Goal: Communication & Community: Answer question/provide support

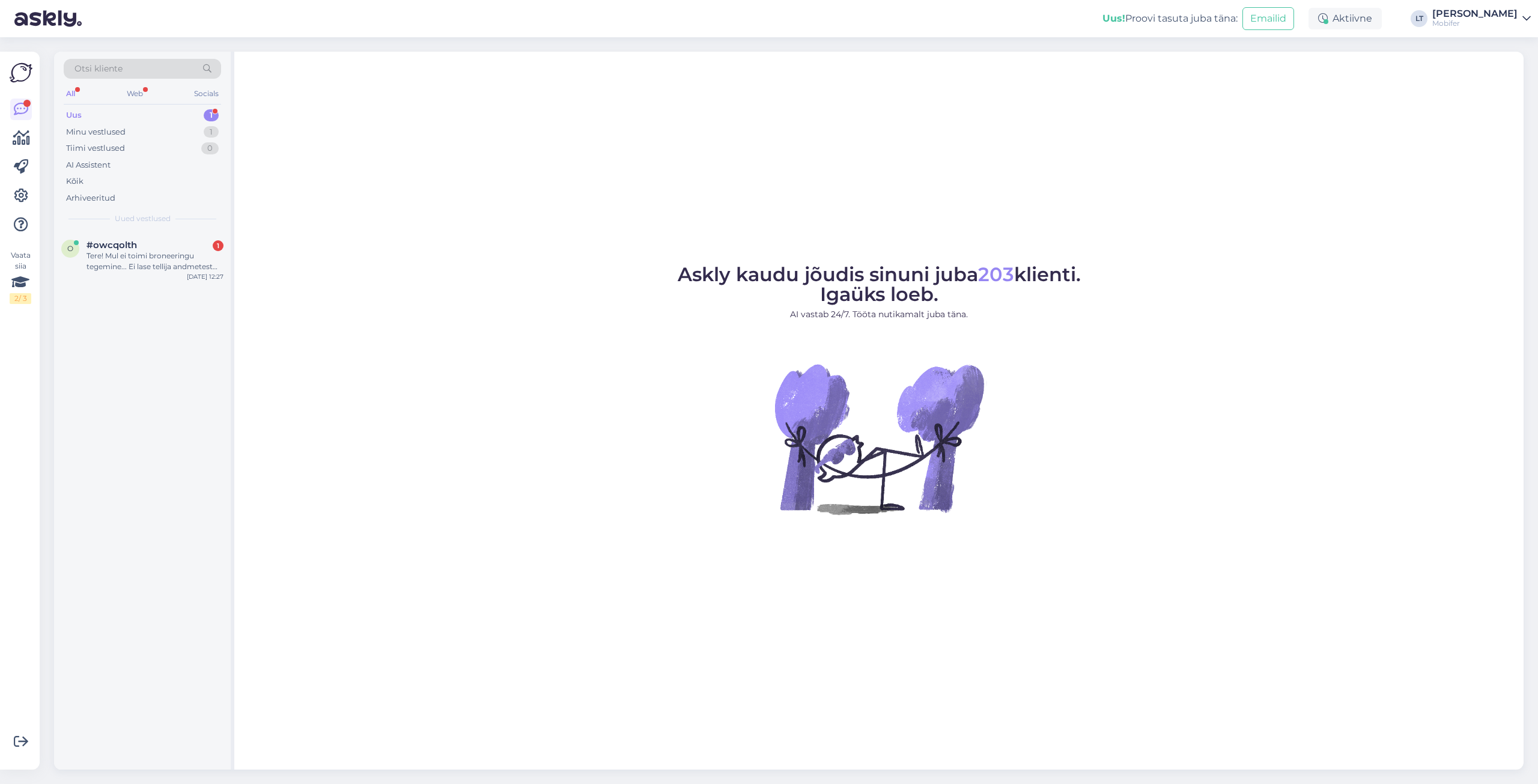
click at [92, 111] on div "Uus 1" at bounding box center [142, 115] width 157 height 16
click at [129, 255] on div "Tere! Mul ei toimi broneeringu tegemine... Ei lase tellija andmetest makse üksi…" at bounding box center [155, 261] width 137 height 22
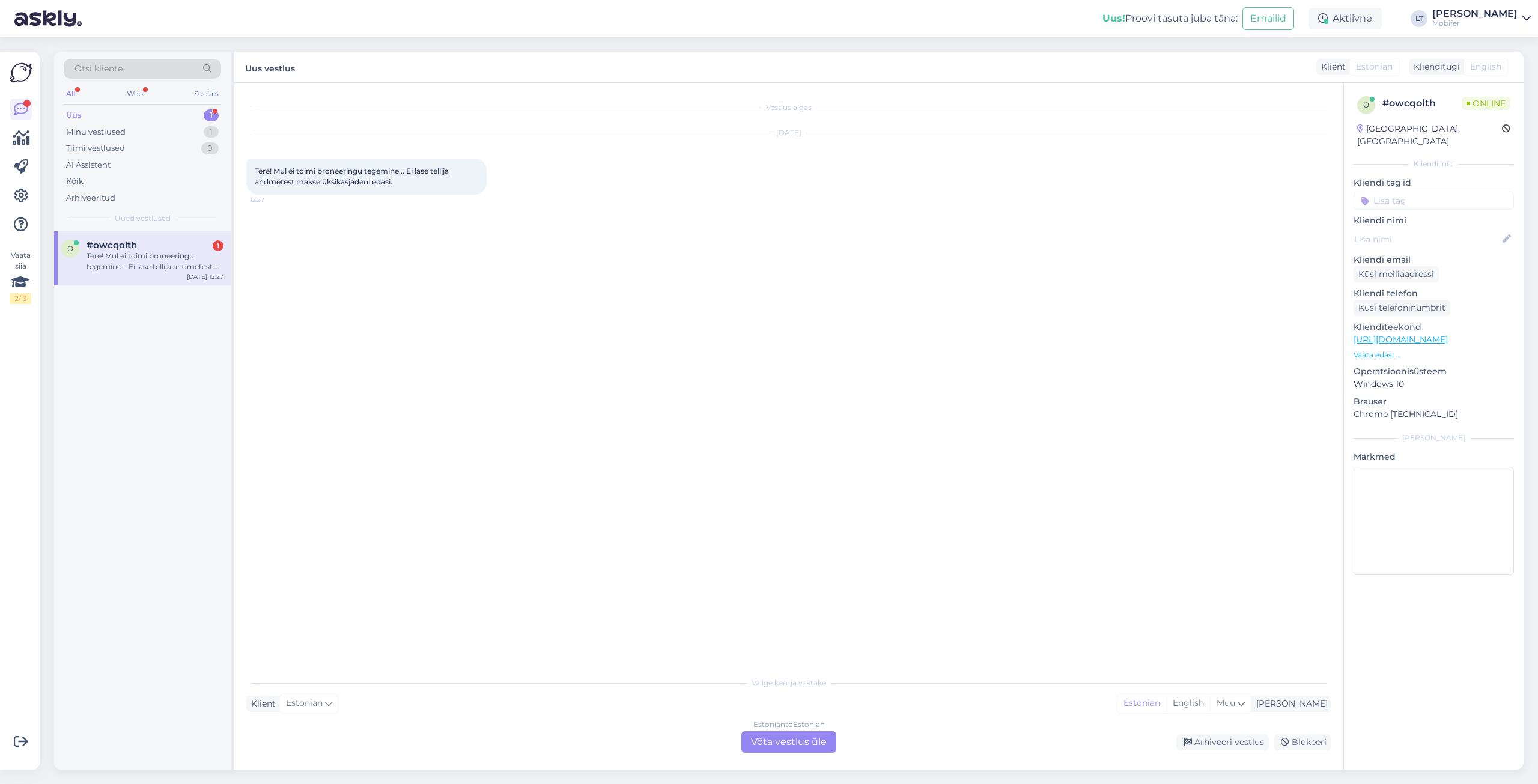
click at [790, 744] on div "Estonian to Estonian Võta vestlus üle" at bounding box center [789, 741] width 95 height 22
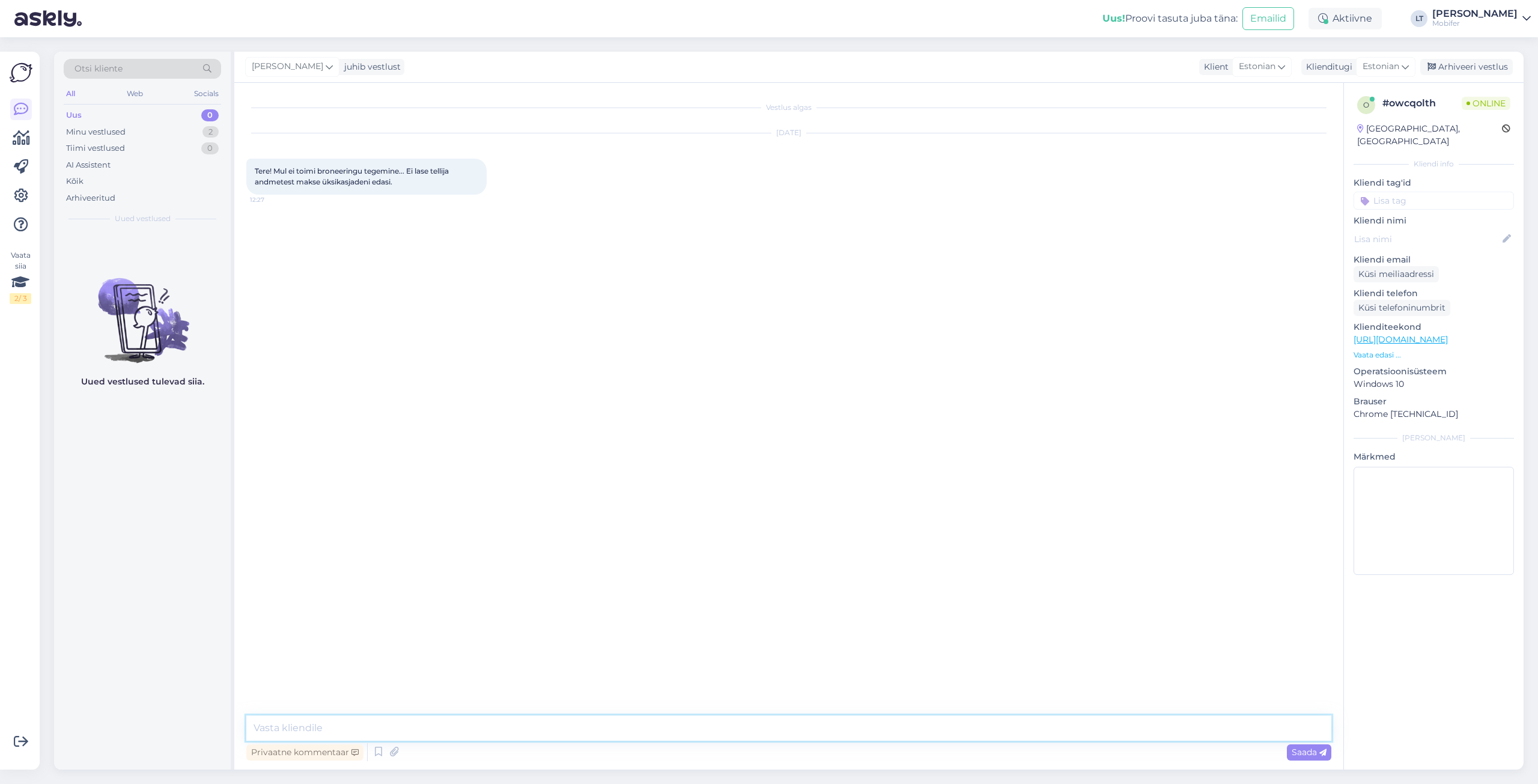
click at [302, 717] on textarea at bounding box center [789, 728] width 1085 height 25
type textarea "Tere! Kas olete sisse logitud ärikliendikontoga või mitte?"
click at [304, 723] on textarea at bounding box center [789, 728] width 1085 height 25
type textarea "Mis siis juhtub, kui proovite edasi minna?"
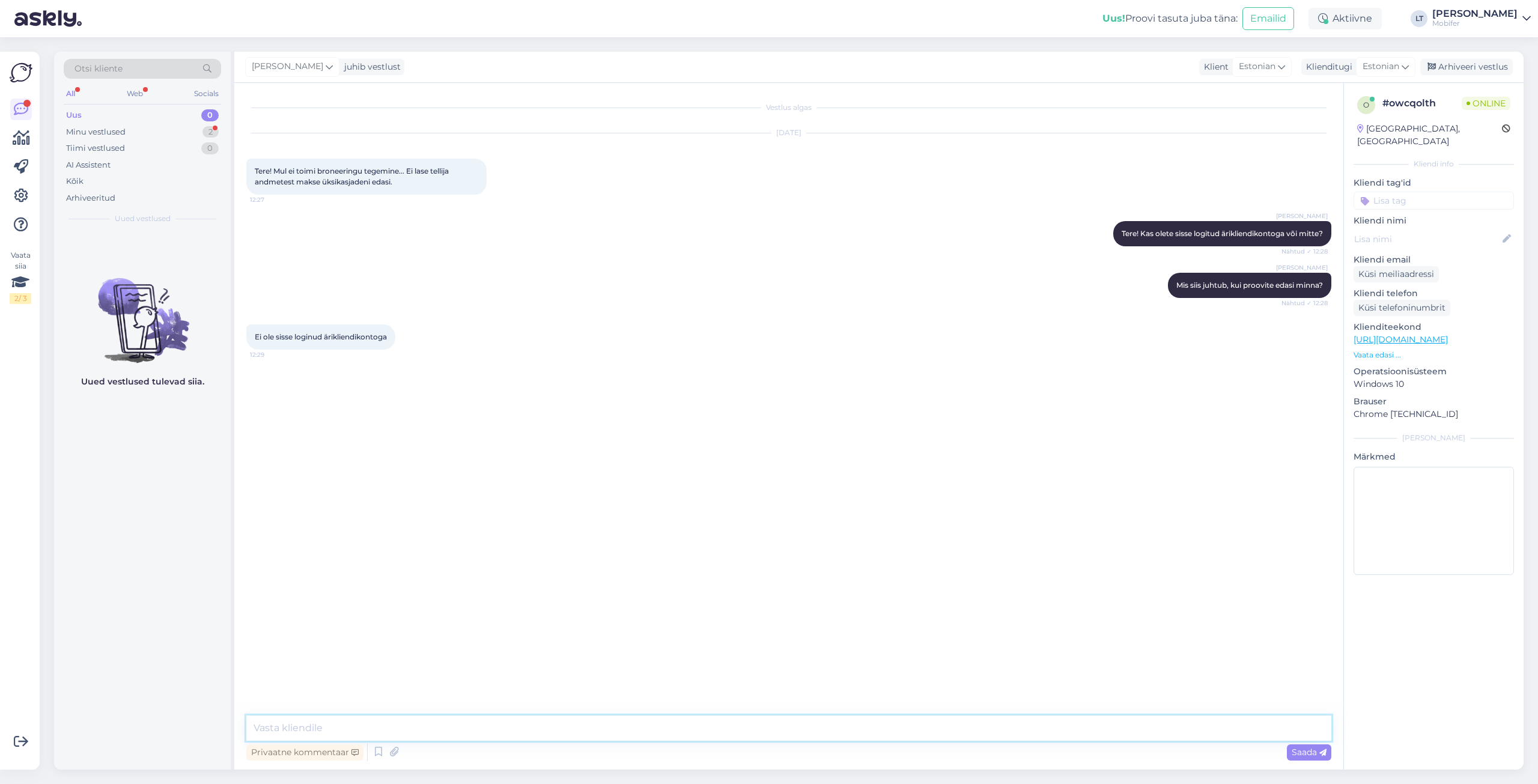
click at [335, 732] on textarea at bounding box center [789, 728] width 1085 height 25
click at [348, 726] on textarea at bounding box center [789, 728] width 1085 height 25
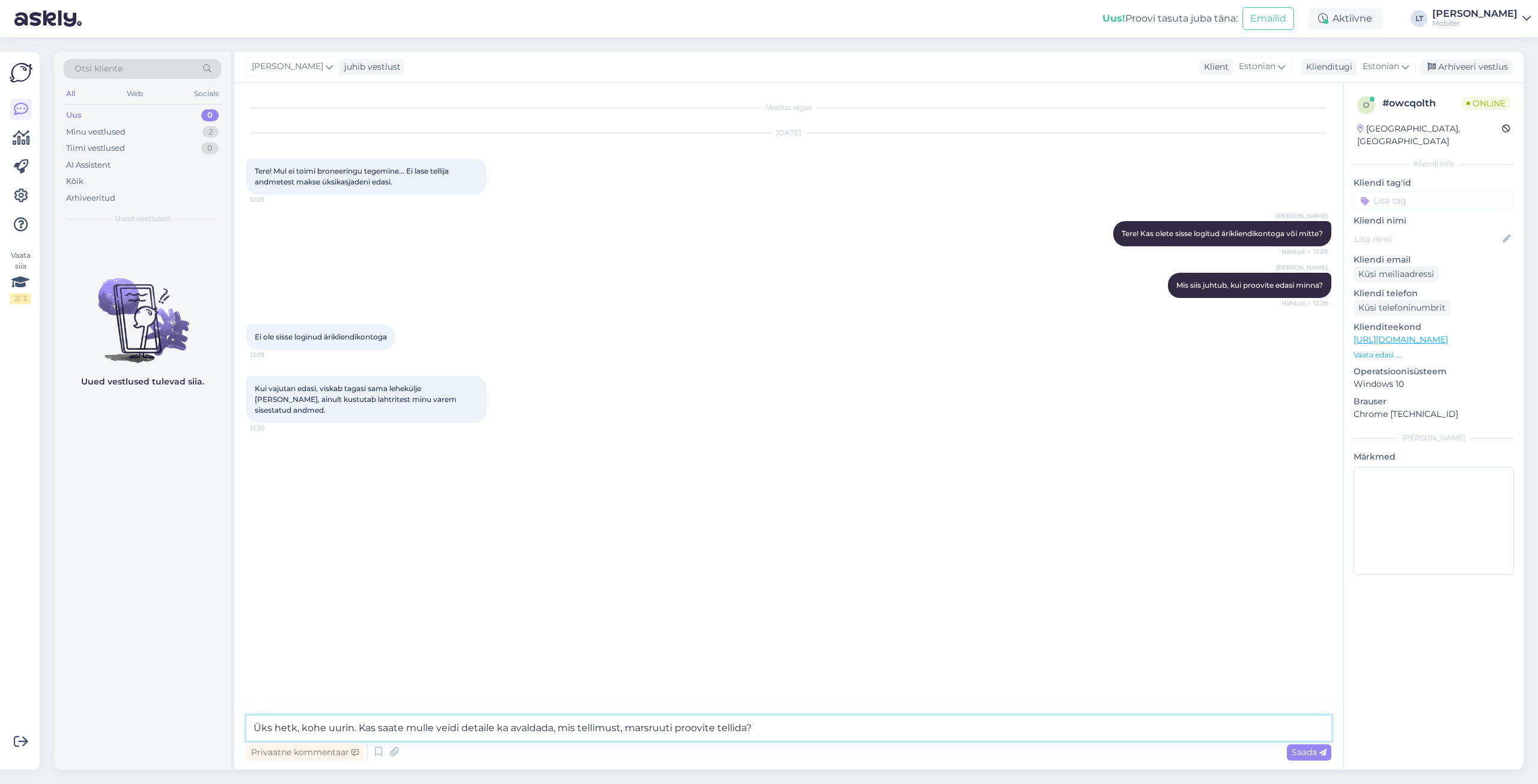
type textarea "Üks hetk, kohe uurin. Kas saate mulle veidi detaile ka avaldada, mis tellimust,…"
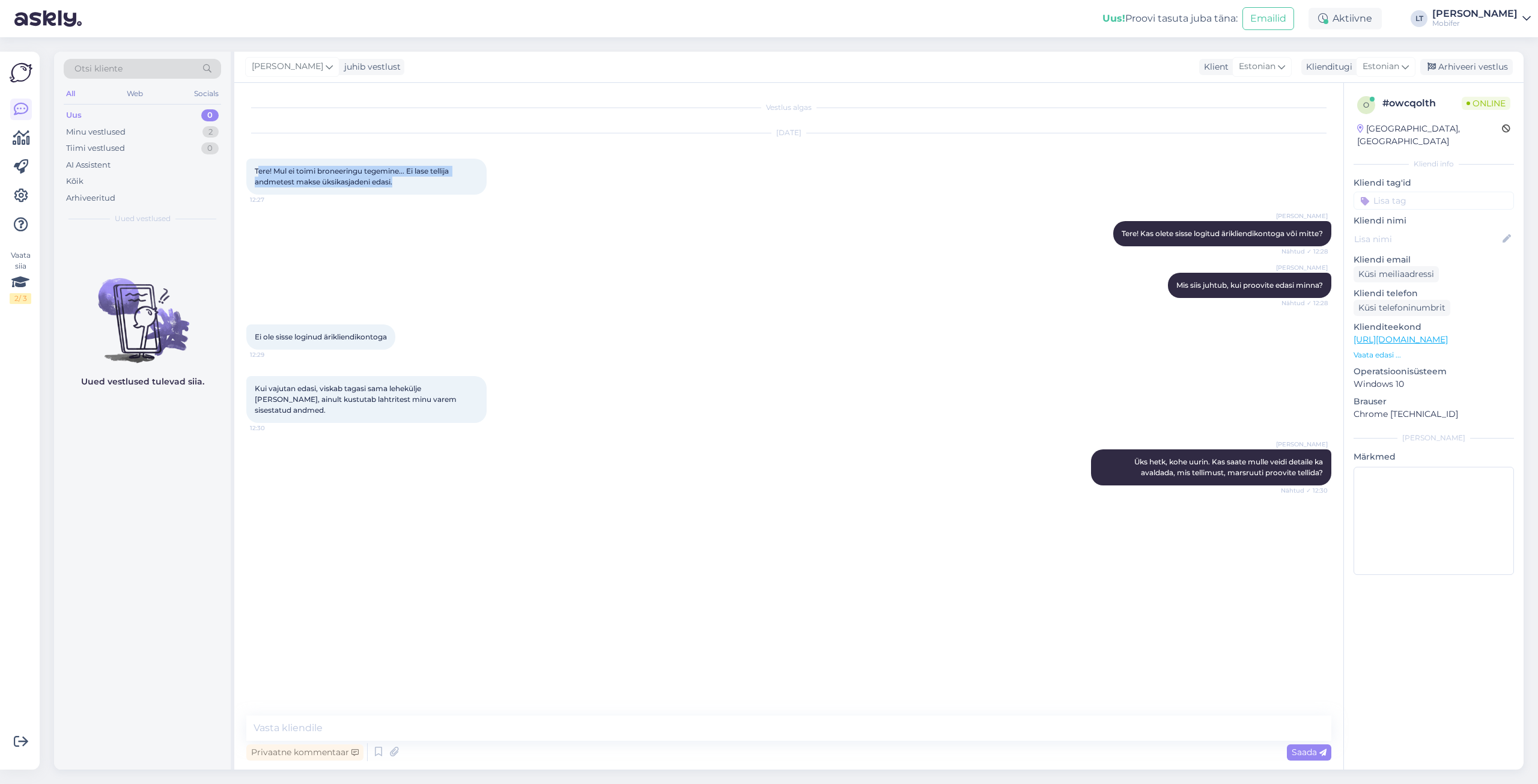
drag, startPoint x: 257, startPoint y: 169, endPoint x: 395, endPoint y: 180, distance: 138.4
click at [395, 180] on span "Tere! Mul ei toimi broneeringu tegemine... Ei lase tellija andmetest makse üksi…" at bounding box center [353, 176] width 196 height 19
copy span "ere! Mul ei toimi broneeringu tegemine... Ei lase tellija andmetest makse üksik…"
click at [346, 296] on div "[PERSON_NAME] Mis siis juhtub, kui proovite edasi minna? Nähtud ✓ 12:28" at bounding box center [789, 285] width 1085 height 52
drag, startPoint x: 257, startPoint y: 334, endPoint x: 373, endPoint y: 337, distance: 116.0
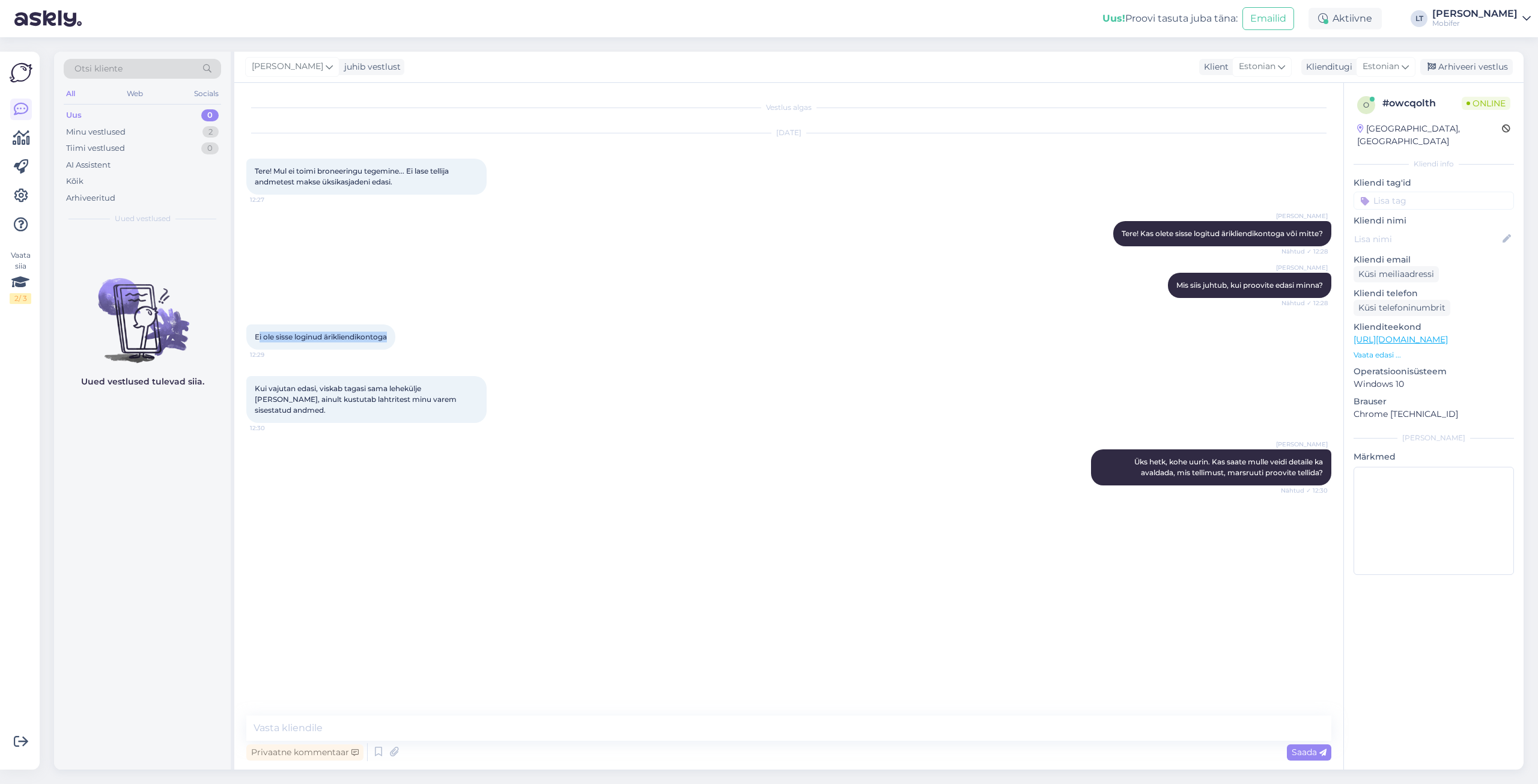
click at [387, 337] on span "Ei ole sisse loginud ärikliendikontoga" at bounding box center [320, 337] width 132 height 9
copy span "i ole sisse loginud ärikliendikontog"
click at [254, 385] on div "Kui vajutan edasi, viskab tagasi sama lehekülje [PERSON_NAME], ainult kustutab …" at bounding box center [366, 399] width 240 height 47
drag, startPoint x: 255, startPoint y: 387, endPoint x: 454, endPoint y: 399, distance: 199.4
click at [454, 399] on div "Kui vajutan edasi, viskab tagasi sama lehekülje [PERSON_NAME], ainult kustutab …" at bounding box center [366, 399] width 240 height 47
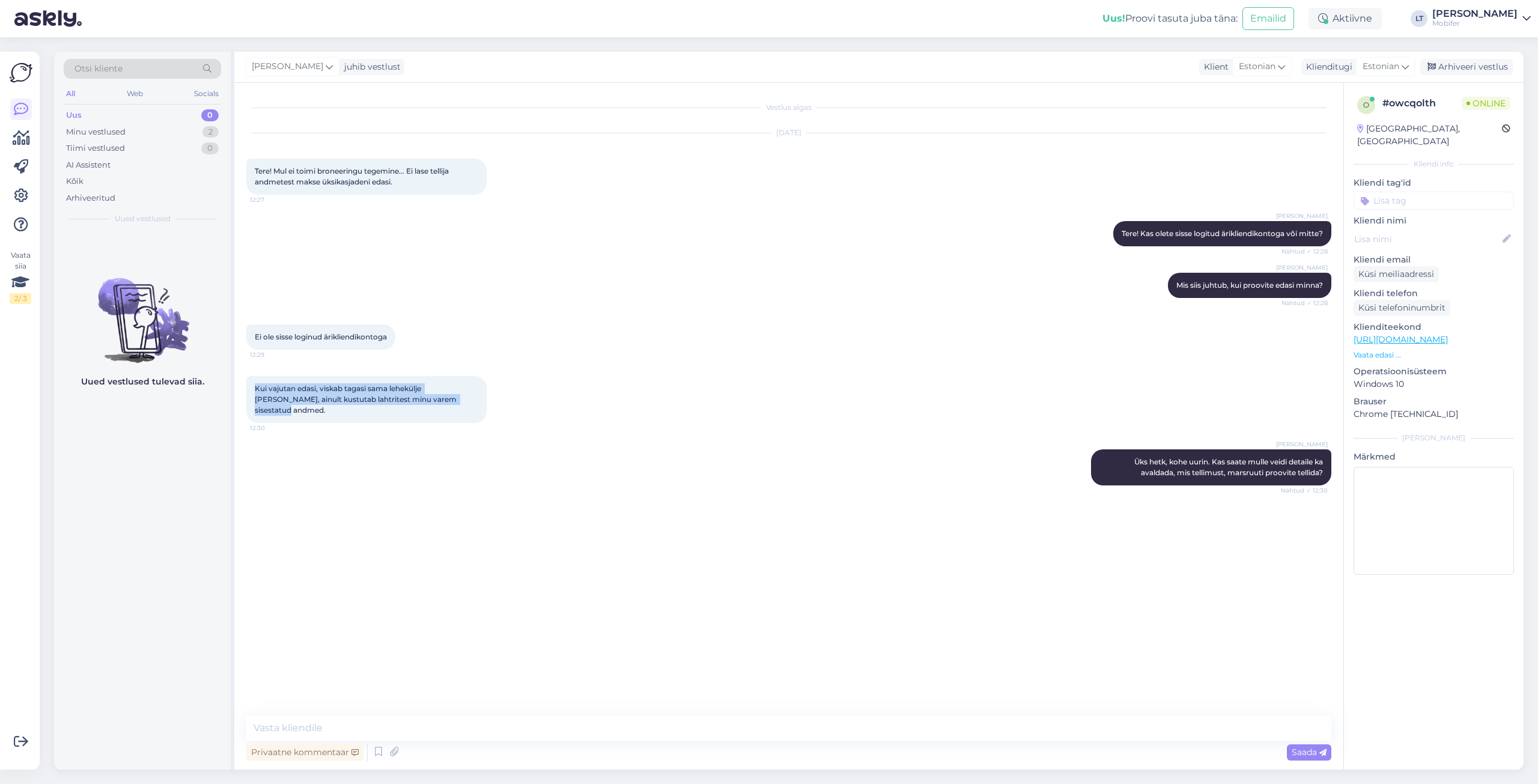
copy span "Kui vajutan edasi, viskab tagasi sama lehekülje [PERSON_NAME], ainult kustutab …"
click at [297, 724] on textarea at bounding box center [789, 728] width 1085 height 25
click at [1406, 334] on link "[URL][DOMAIN_NAME]" at bounding box center [1401, 339] width 94 height 10
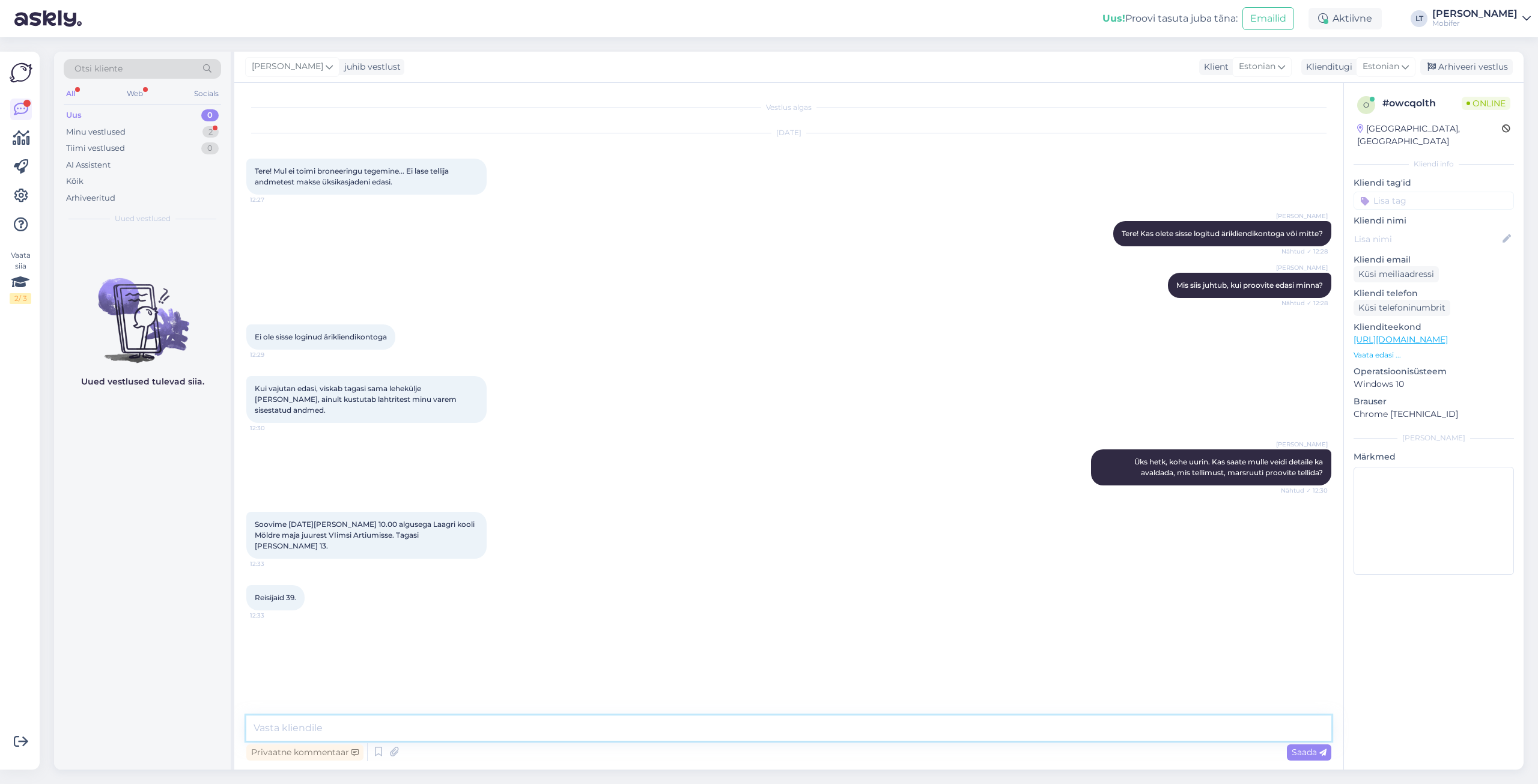
click at [325, 723] on textarea at bounding box center [789, 728] width 1085 height 25
paste textarea "[URL][DOMAIN_NAME]"
click at [520, 727] on textarea "Proovige nii, et kopeerige see browserist aadress -" at bounding box center [789, 728] width 1085 height 25
paste textarea "[URL][DOMAIN_NAME]"
click at [495, 726] on textarea "Proovige nii, et kopeerige see browserist aadress - [URL][DOMAIN_NAME] [PERSON_…" at bounding box center [789, 728] width 1085 height 25
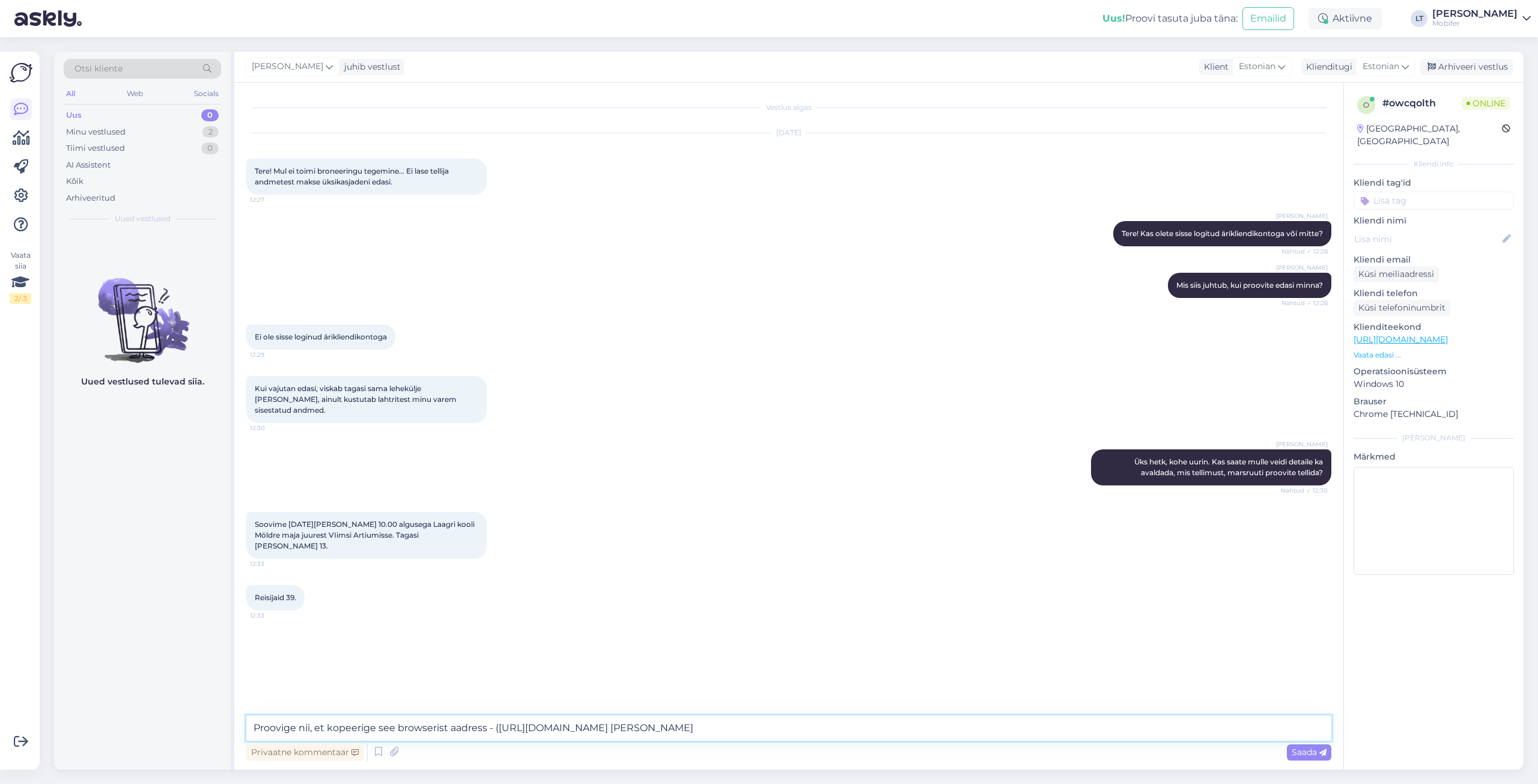
click at [927, 729] on textarea "Proovige nii, et kopeerige see browserist aadress - ([URL][DOMAIN_NAME] [PERSON…" at bounding box center [789, 728] width 1085 height 25
drag, startPoint x: 940, startPoint y: 726, endPoint x: 960, endPoint y: 708, distance: 26.9
click at [941, 725] on textarea "Proovige nii, et kopeerige see browserist aadress - ([URL][DOMAIN_NAME]) [PERSO…" at bounding box center [789, 728] width 1085 height 25
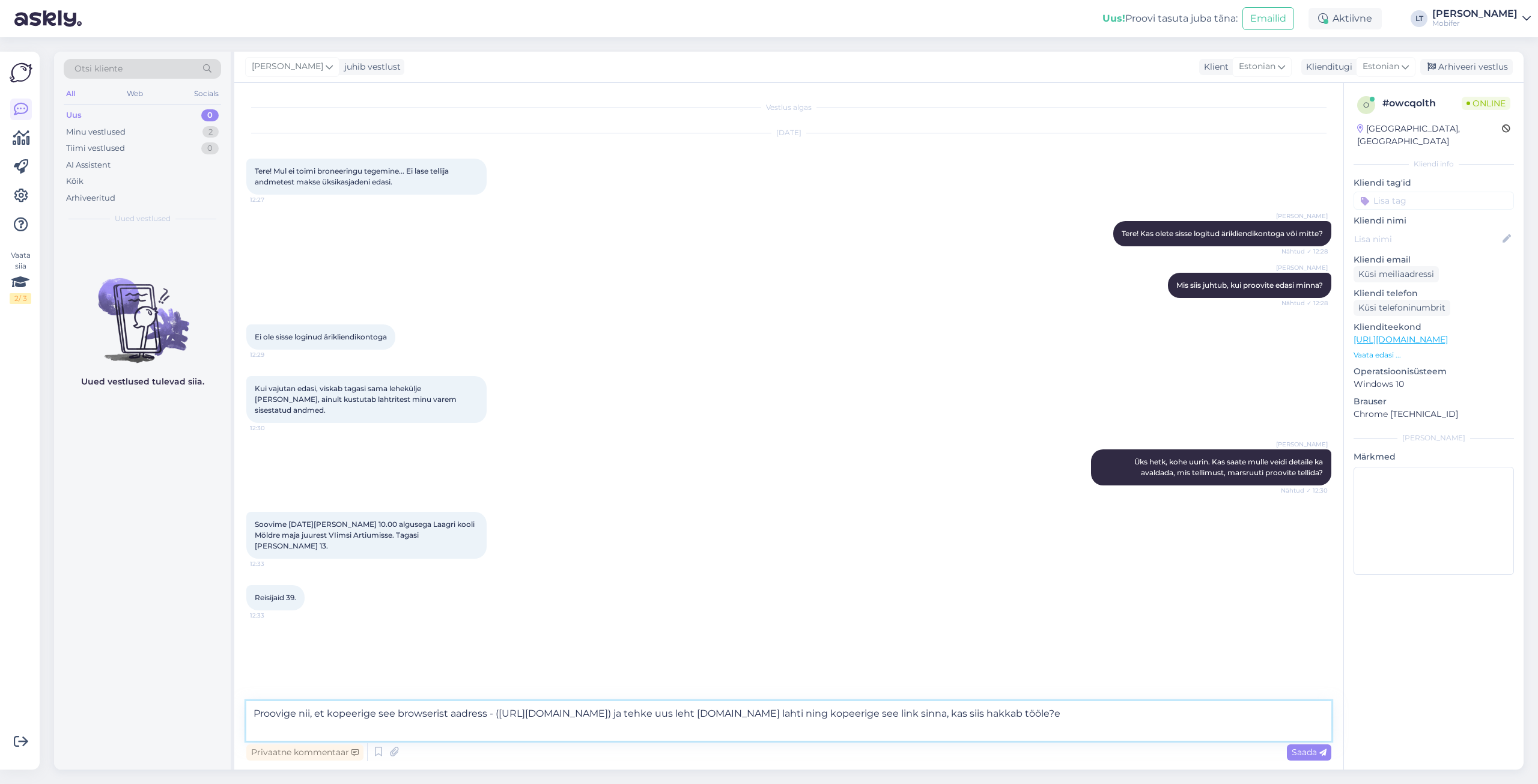
type textarea "Proovige nii, et kopeerige see browserist aadress - ([URL][DOMAIN_NAME]) ja teh…"
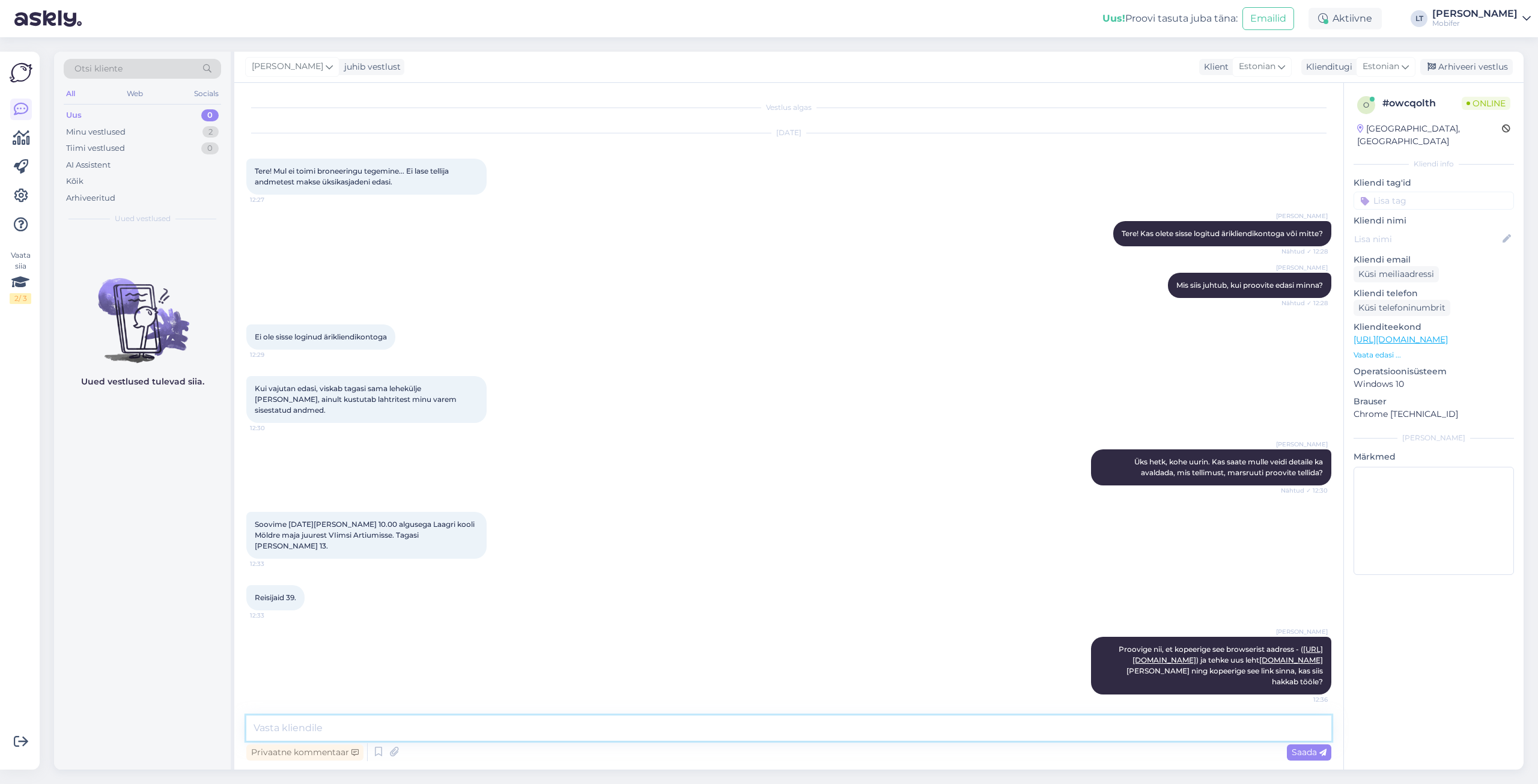
click at [326, 729] on textarea at bounding box center [789, 728] width 1085 height 25
type textarea "ilmselt on siin mingi probleem lehe n-ö "küpsistega" ja ei tunne kasutajat ära …"
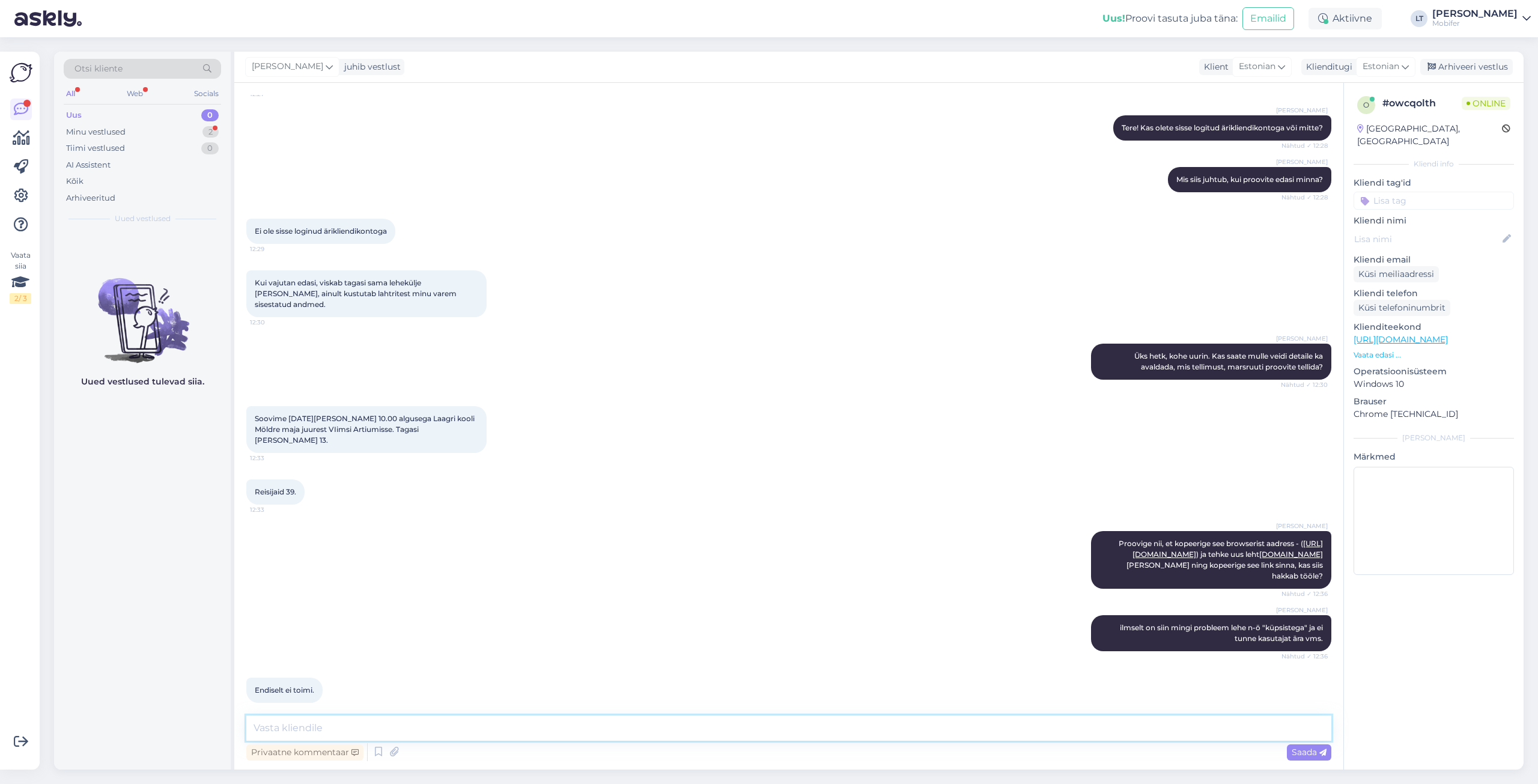
scroll to position [157, 0]
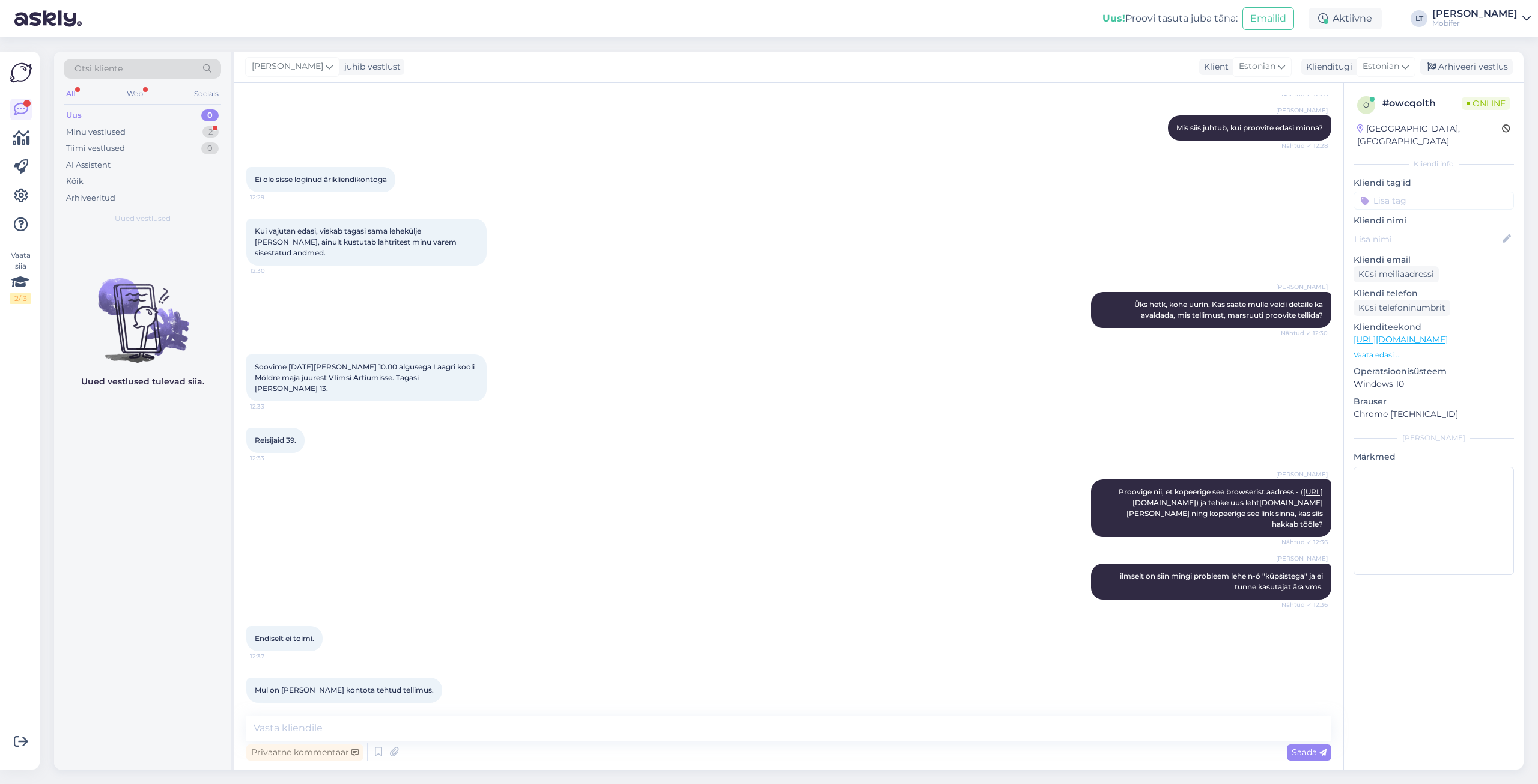
click at [1440, 334] on link "[URL][DOMAIN_NAME]" at bounding box center [1401, 339] width 94 height 10
click at [320, 729] on textarea at bounding box center [789, 728] width 1085 height 25
paste textarea "[URL][DOMAIN_NAME]"
type textarea "[URL][DOMAIN_NAME]"
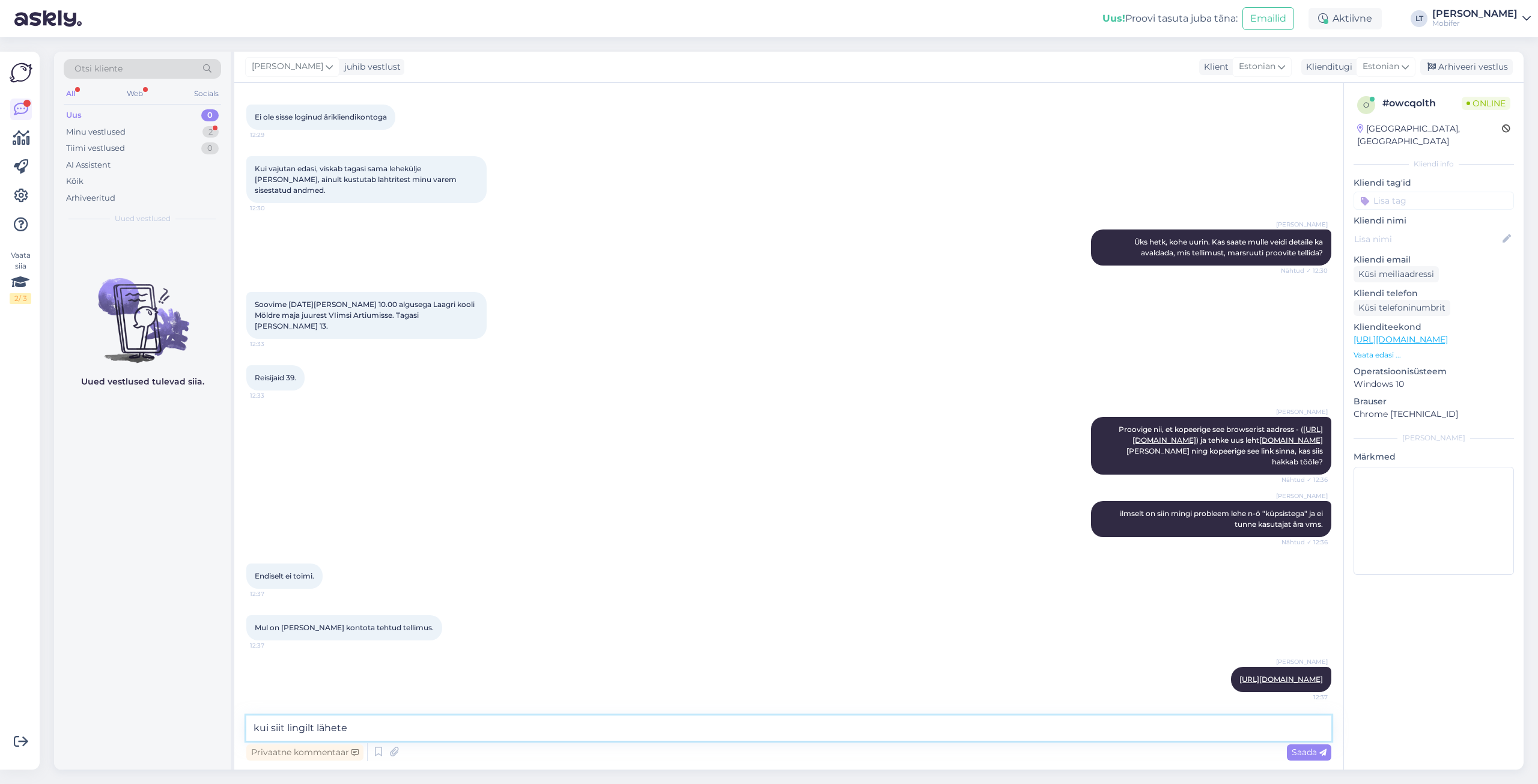
click at [367, 725] on textarea "kui siit lingilt lähete" at bounding box center [789, 728] width 1085 height 25
type textarea "kui siit lingilt lähete ja panete refresh"
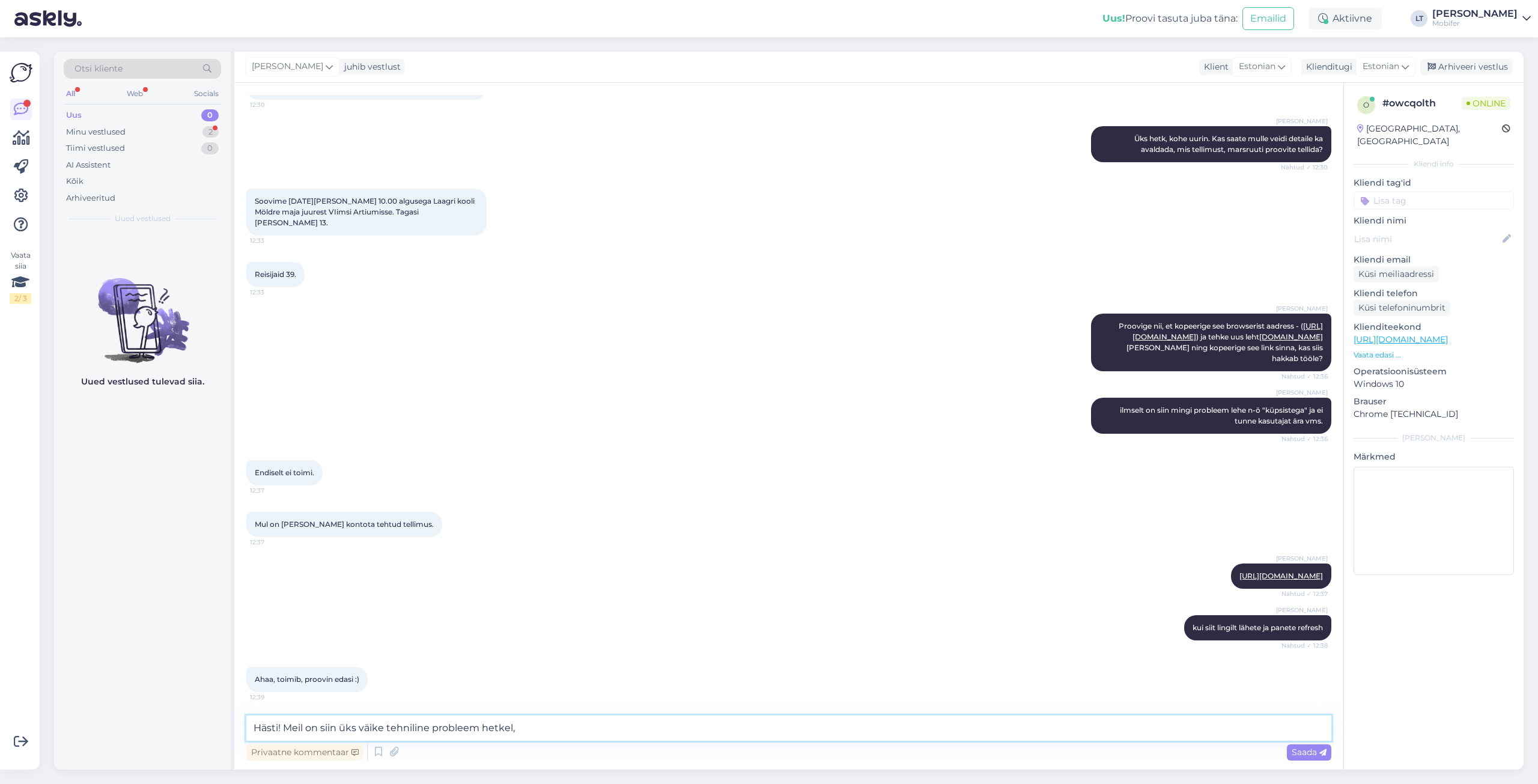
scroll to position [385, 0]
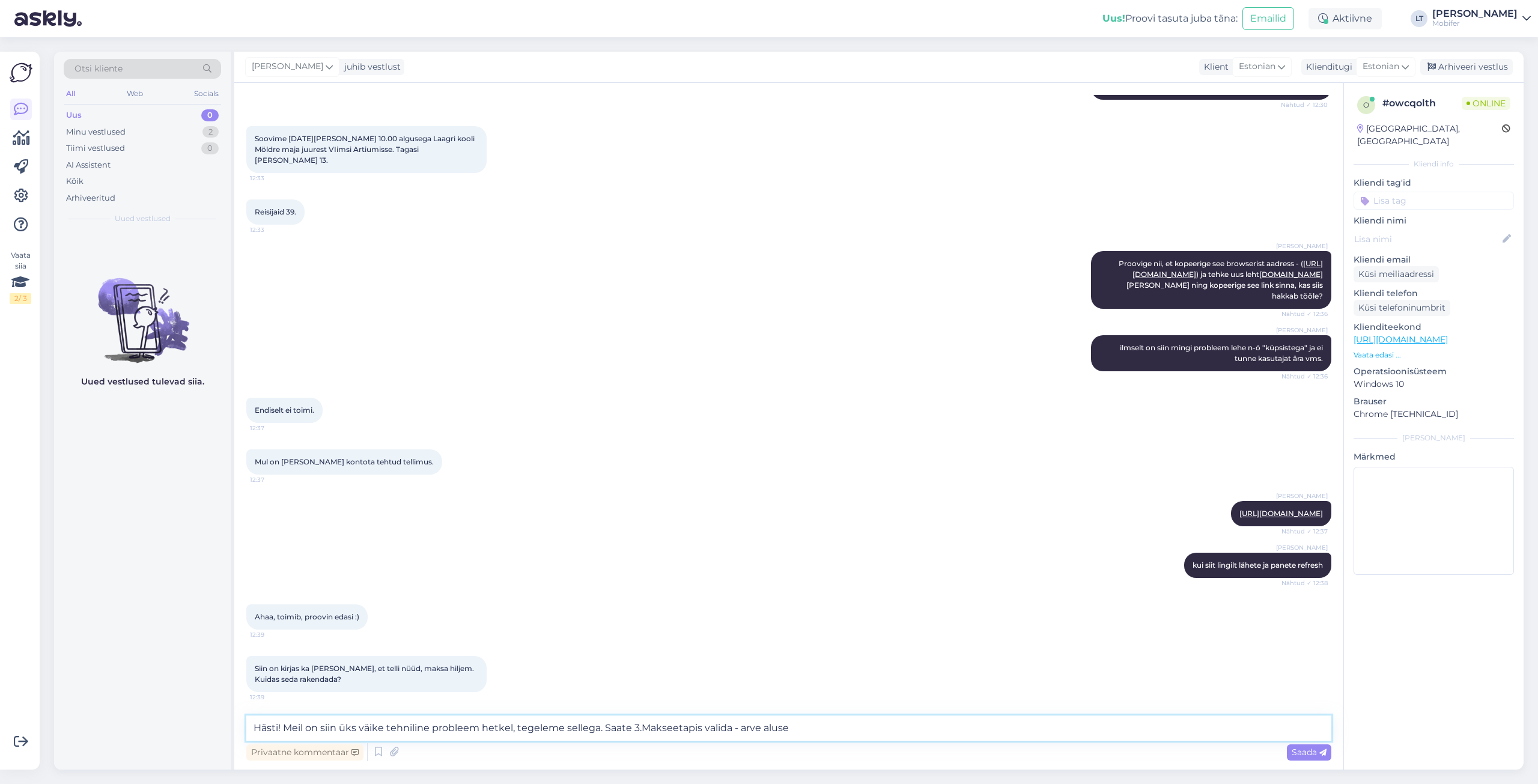
type textarea "Hästi! Meil on siin üks väike tehniline probleem hetkel, tegeleme sellega. Saat…"
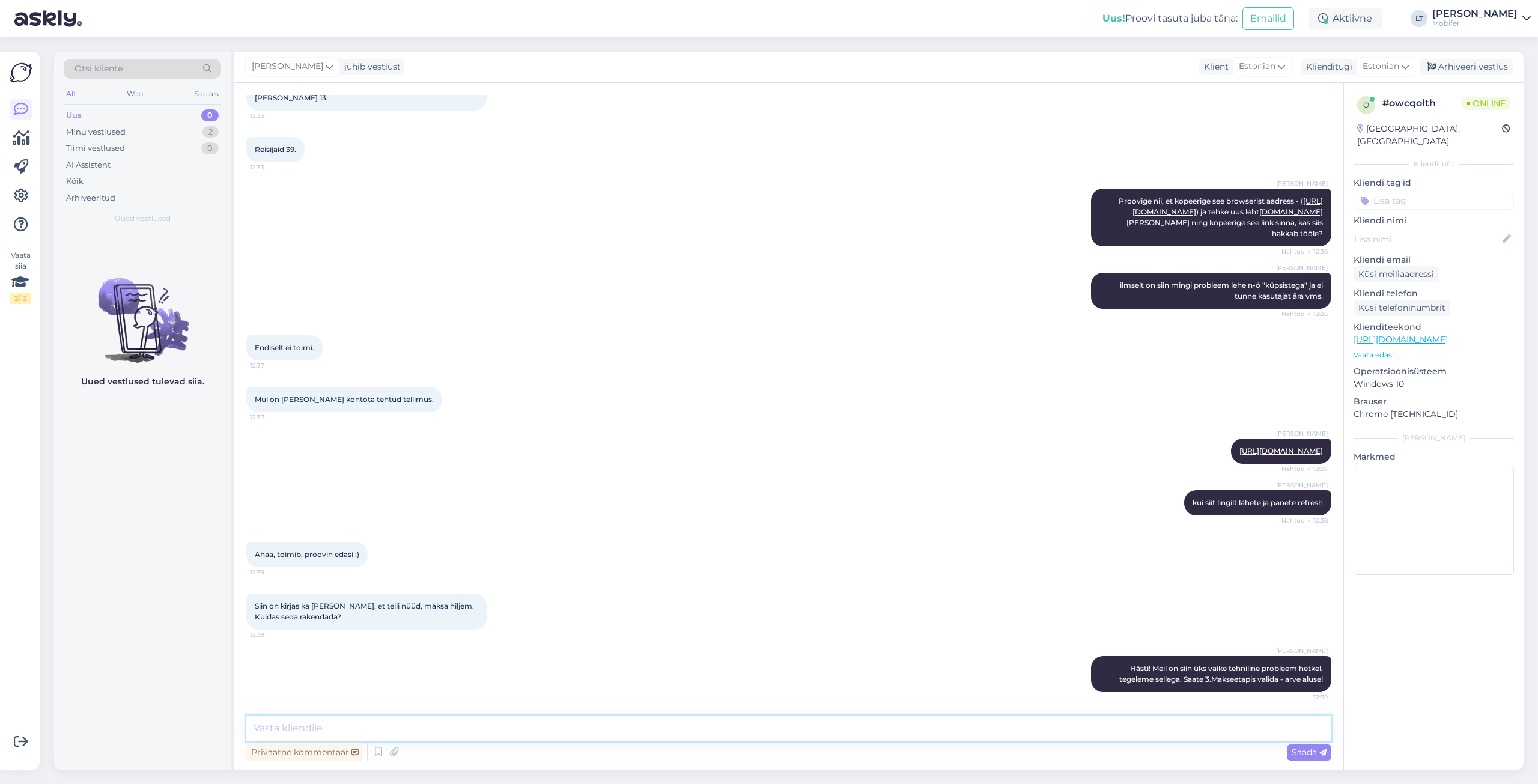
click at [357, 723] on textarea at bounding box center [789, 728] width 1085 height 25
click at [401, 728] on textarea "Saate siis makseetapis valida - arve alusel" at bounding box center [789, 728] width 1085 height 25
type textarea "Saate siis makseetapis valida - tasumine arve alusel"
click at [1298, 751] on span "Saada" at bounding box center [1309, 752] width 35 height 10
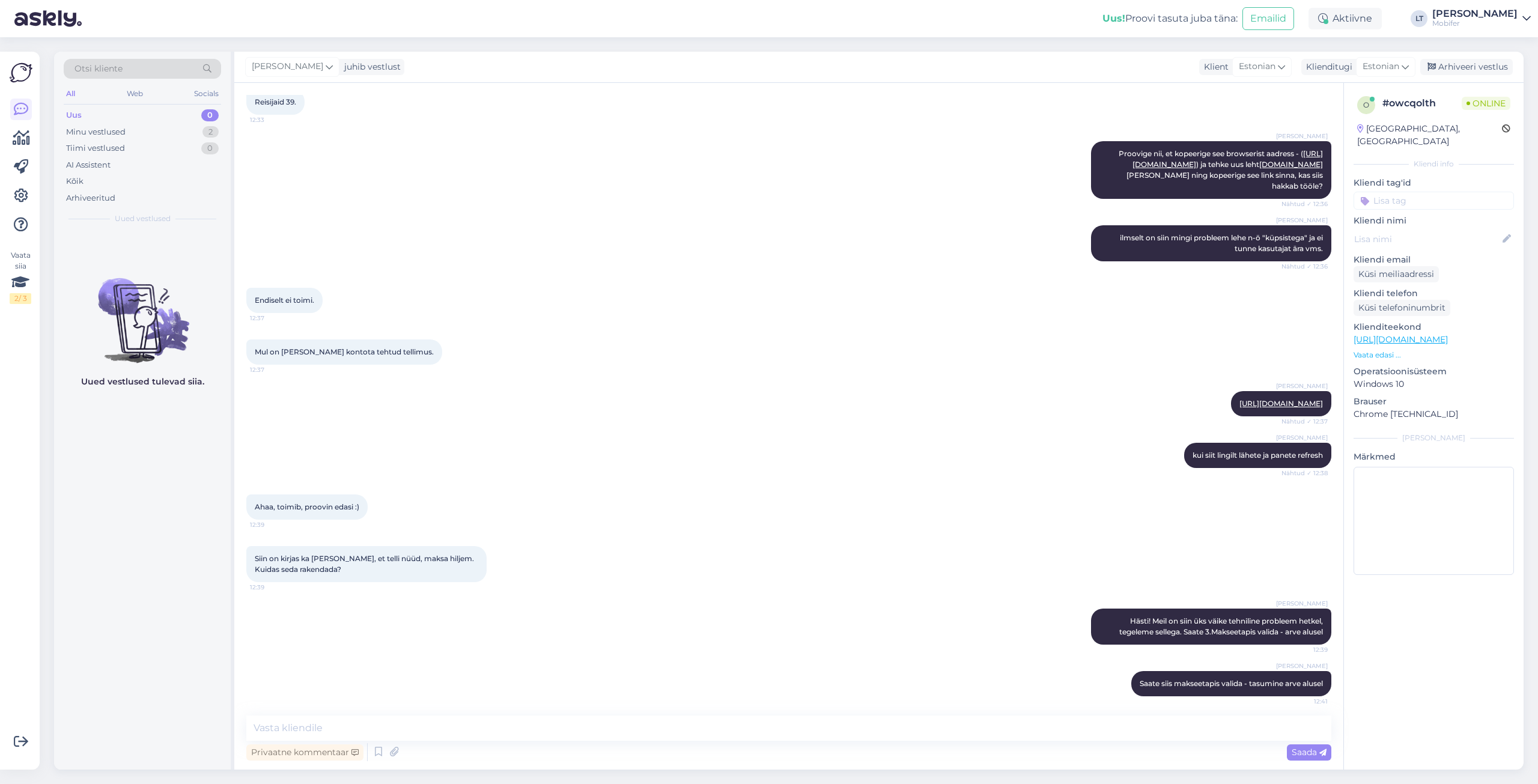
scroll to position [500, 0]
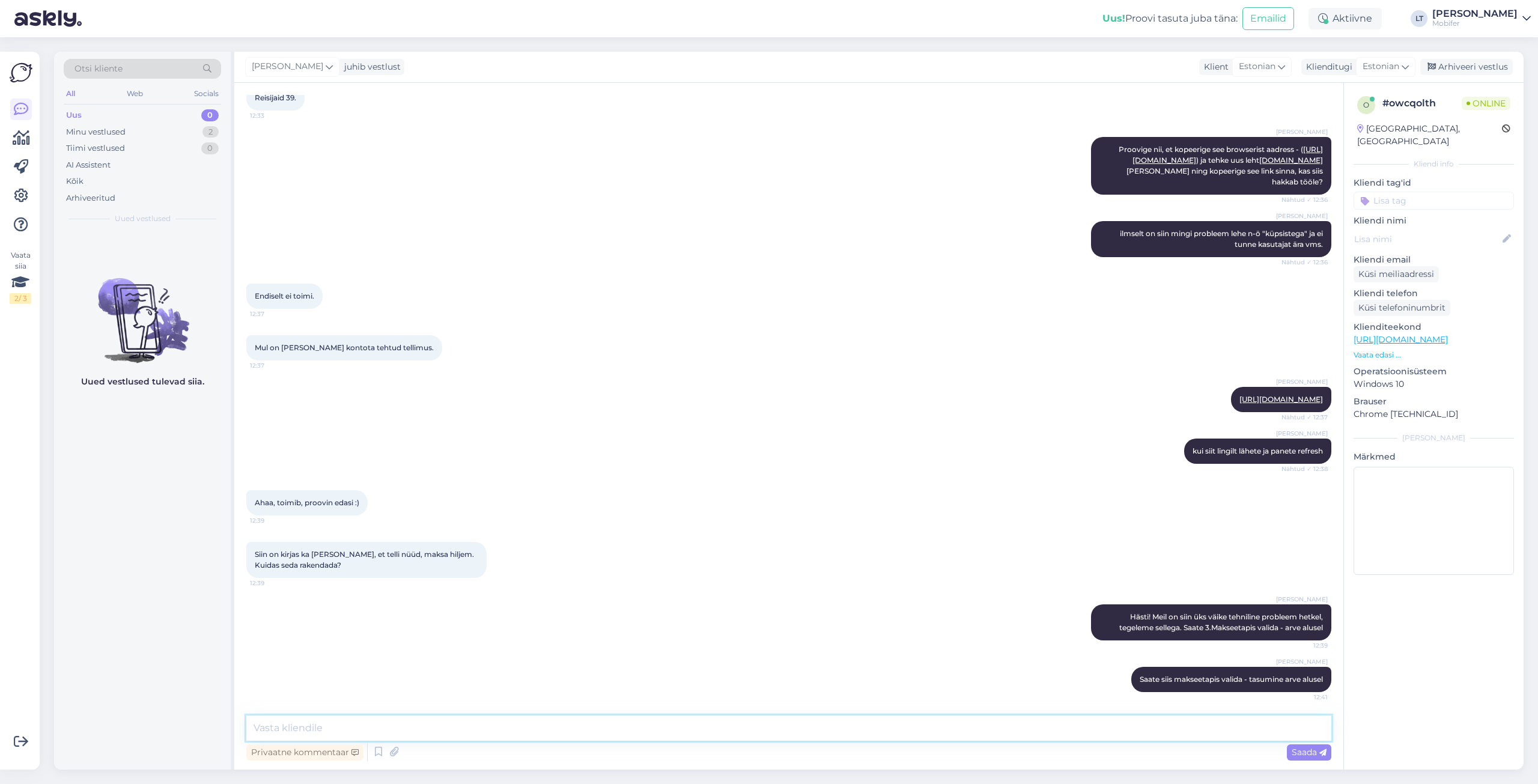
click at [317, 723] on textarea at bounding box center [789, 728] width 1085 height 25
type textarea "Näen tellimust, saite ilusti tehtud. Tavaliselt sellist probleemi ei ole, saame…"
